Goal: Task Accomplishment & Management: Manage account settings

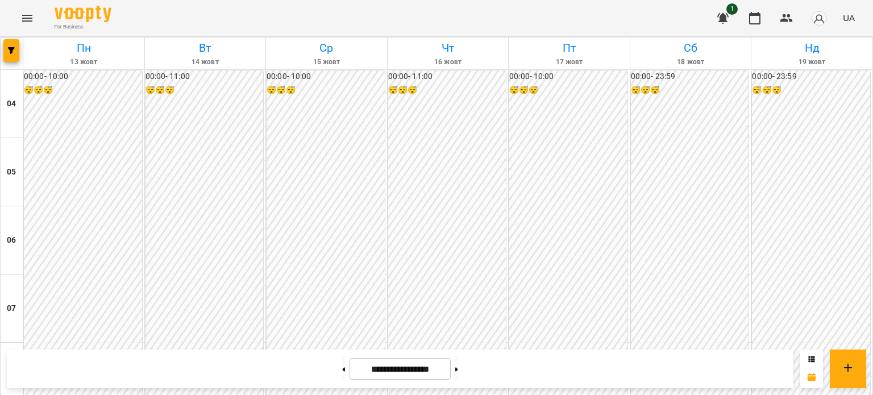
scroll to position [1021, 0]
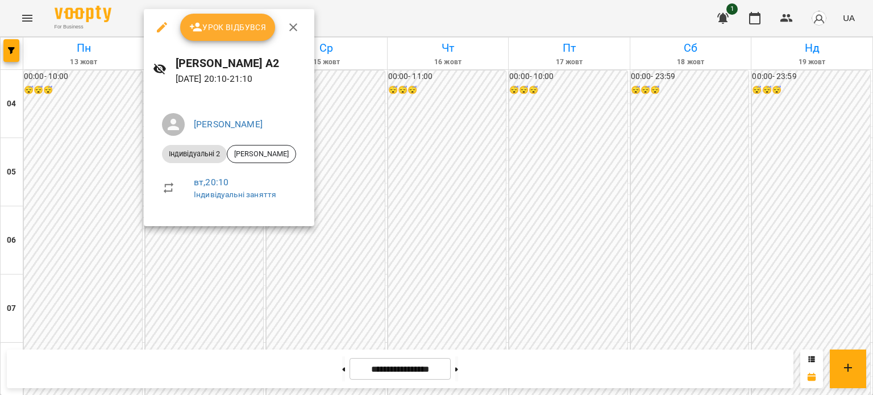
click at [227, 25] on span "Урок відбувся" at bounding box center [227, 27] width 77 height 14
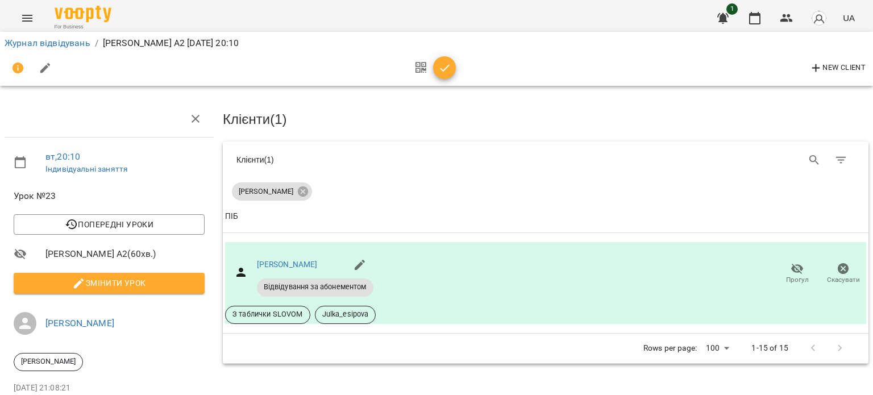
click at [447, 67] on icon "button" at bounding box center [445, 68] width 14 height 14
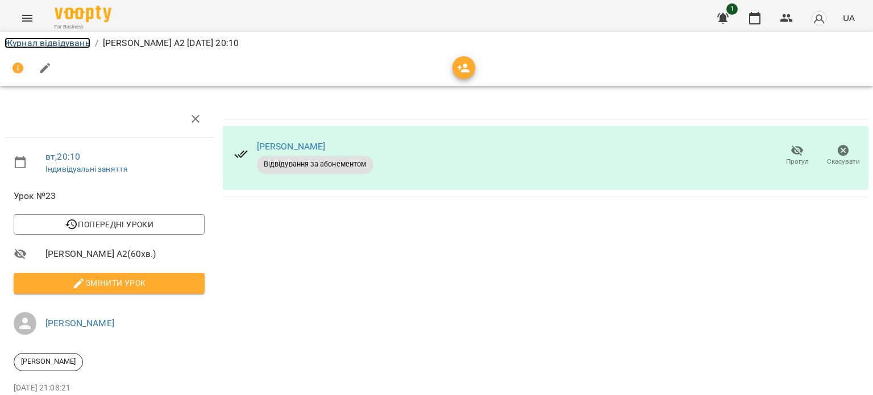
click at [60, 43] on link "Журнал відвідувань" at bounding box center [48, 43] width 86 height 11
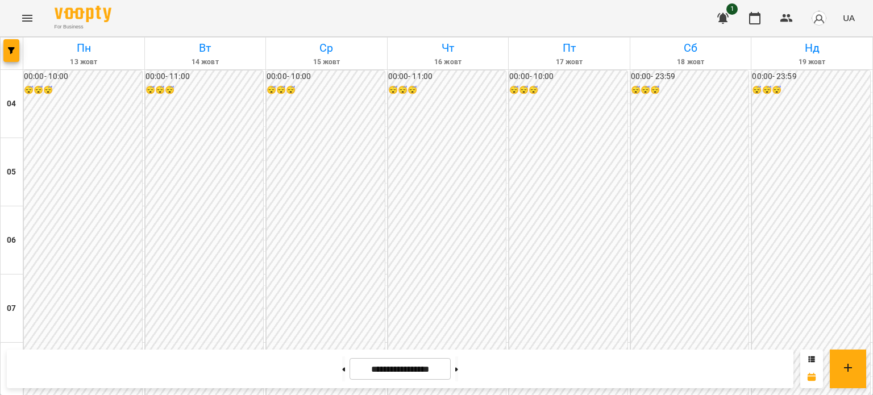
scroll to position [81, 0]
drag, startPoint x: 338, startPoint y: 2, endPoint x: 570, endPoint y: 223, distance: 321.1
click at [570, 223] on div "00:00 - 10:00 😴😴😴" at bounding box center [568, 274] width 118 height 408
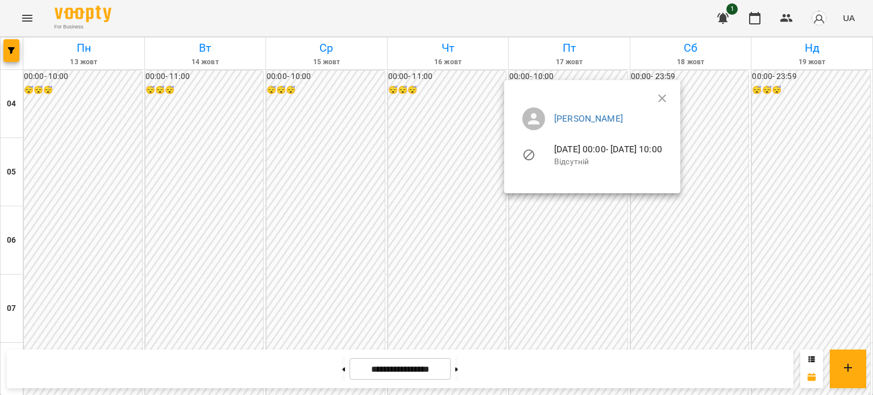
drag, startPoint x: 552, startPoint y: 204, endPoint x: 577, endPoint y: 217, distance: 27.7
drag, startPoint x: 577, startPoint y: 217, endPoint x: 440, endPoint y: 16, distance: 243.0
click at [439, 18] on div at bounding box center [436, 197] width 873 height 395
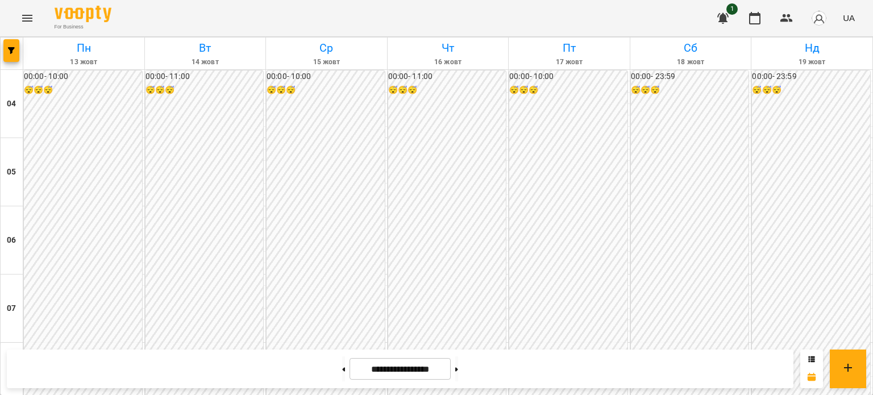
scroll to position [398, 0]
